Goal: Task Accomplishment & Management: Manage account settings

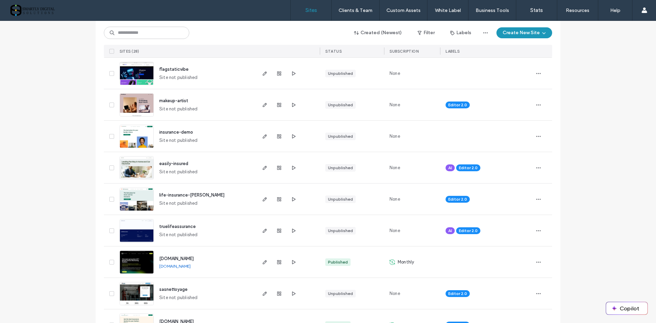
scroll to position [137, 0]
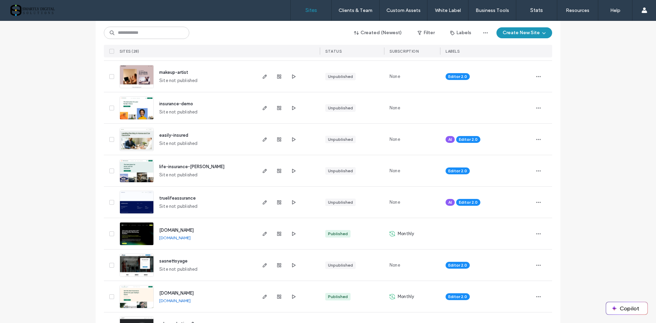
click at [263, 235] on use "button" at bounding box center [265, 234] width 4 height 4
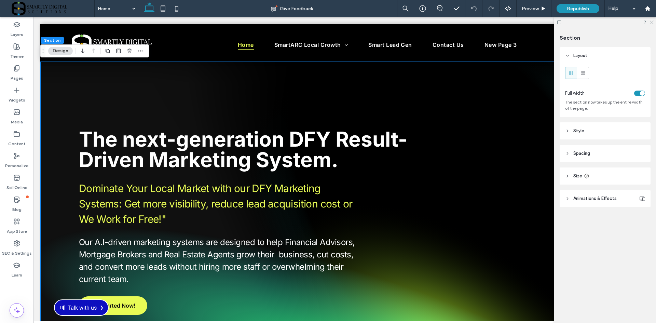
click at [653, 23] on icon at bounding box center [651, 22] width 4 height 4
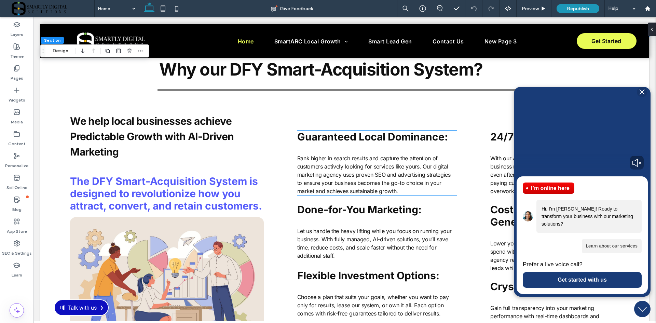
scroll to position [376, 0]
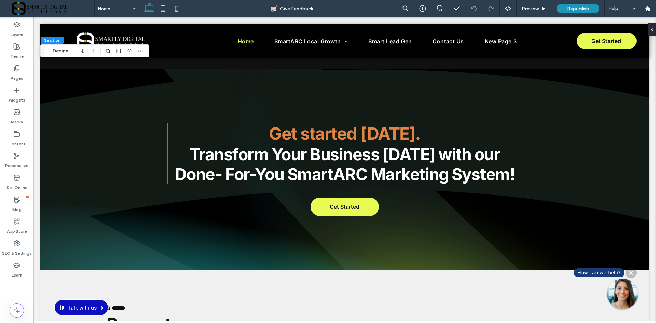
scroll to position [2459, 0]
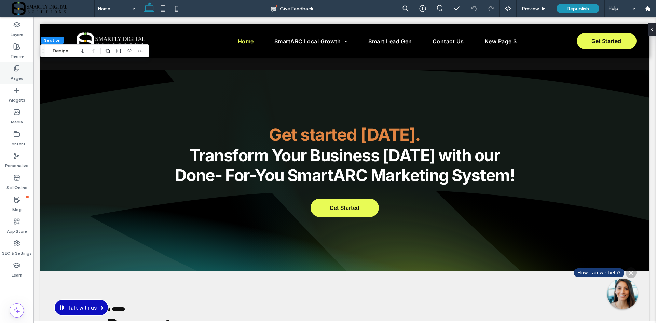
click at [19, 80] on label "Pages" at bounding box center [17, 77] width 13 height 10
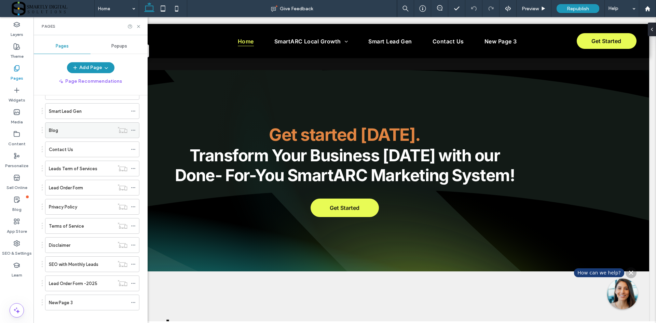
scroll to position [91, 0]
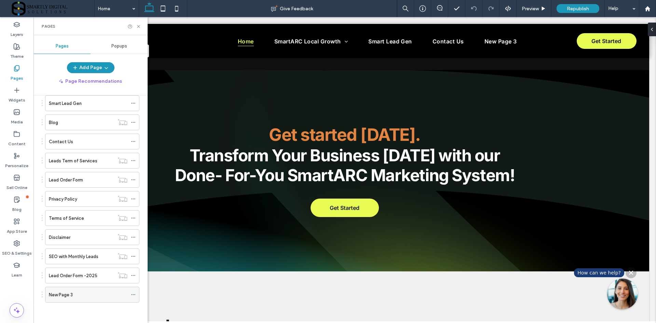
click at [83, 293] on div "New Page 3" at bounding box center [88, 294] width 79 height 7
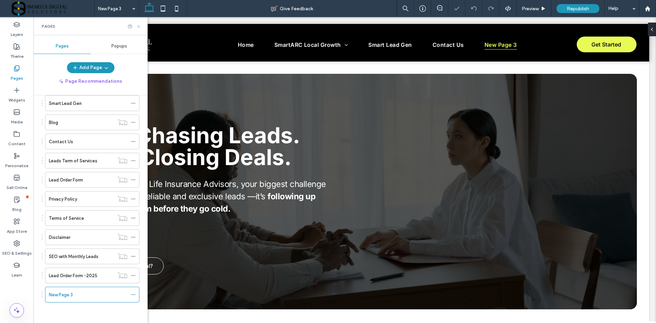
click at [138, 25] on use at bounding box center [138, 26] width 3 height 3
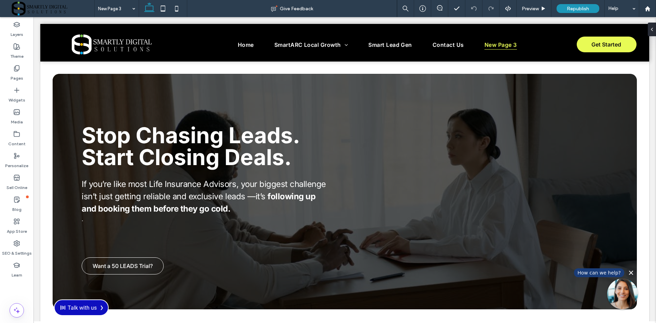
click at [638, 99] on div at bounding box center [641, 95] width 7 height 7
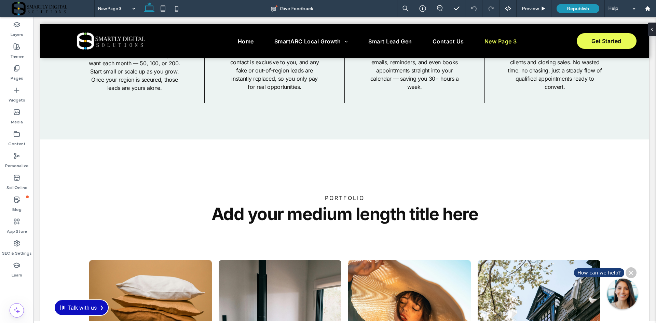
scroll to position [990, 0]
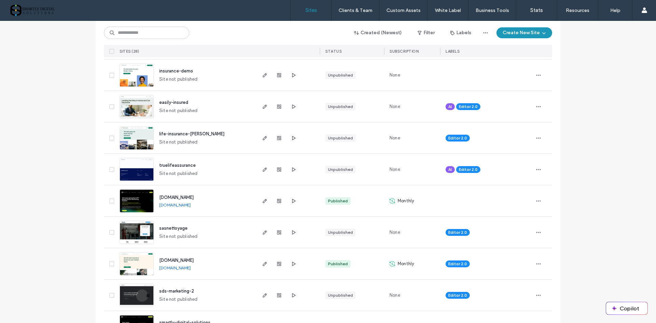
scroll to position [171, 0]
